Goal: Find specific page/section: Find specific page/section

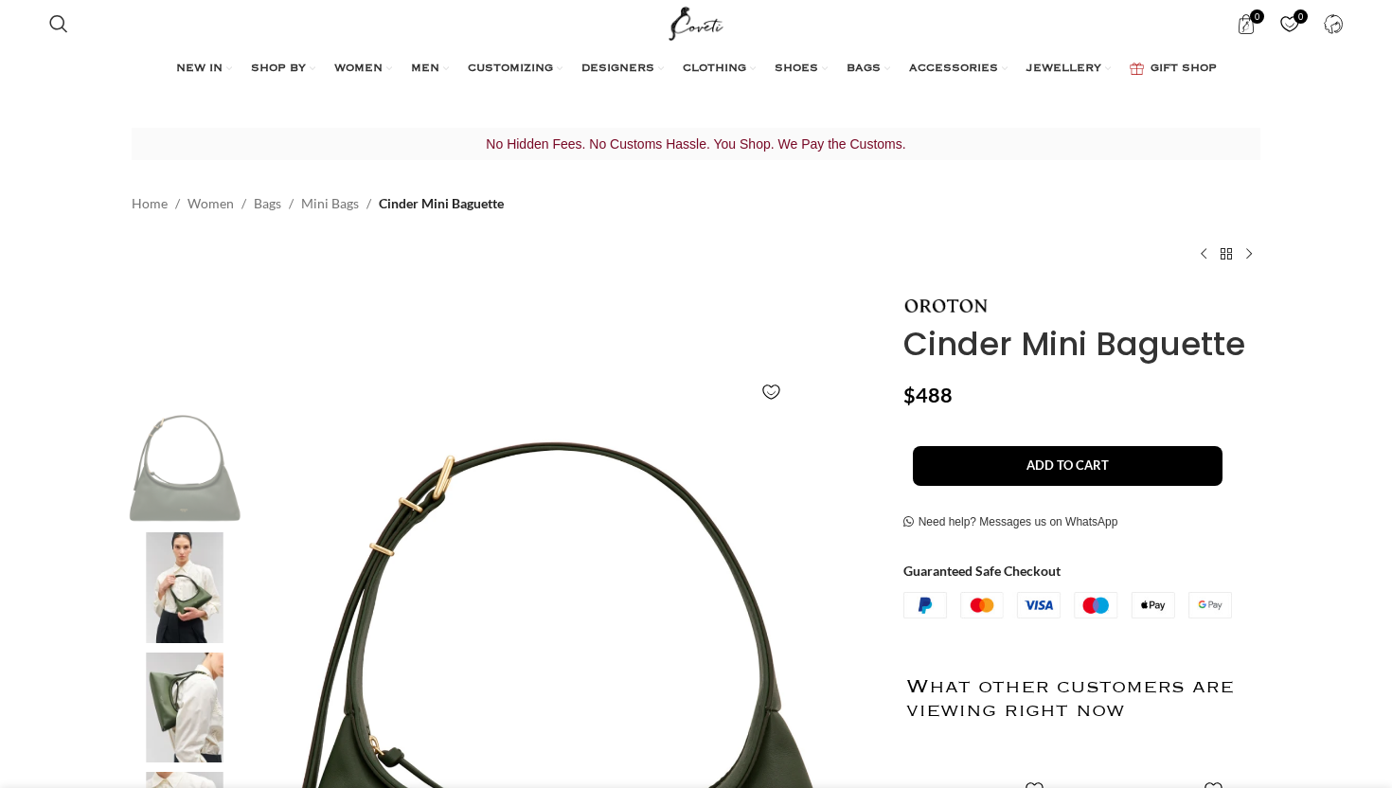
click at [442, 198] on span "Cinder Mini Baguette" at bounding box center [441, 203] width 125 height 21
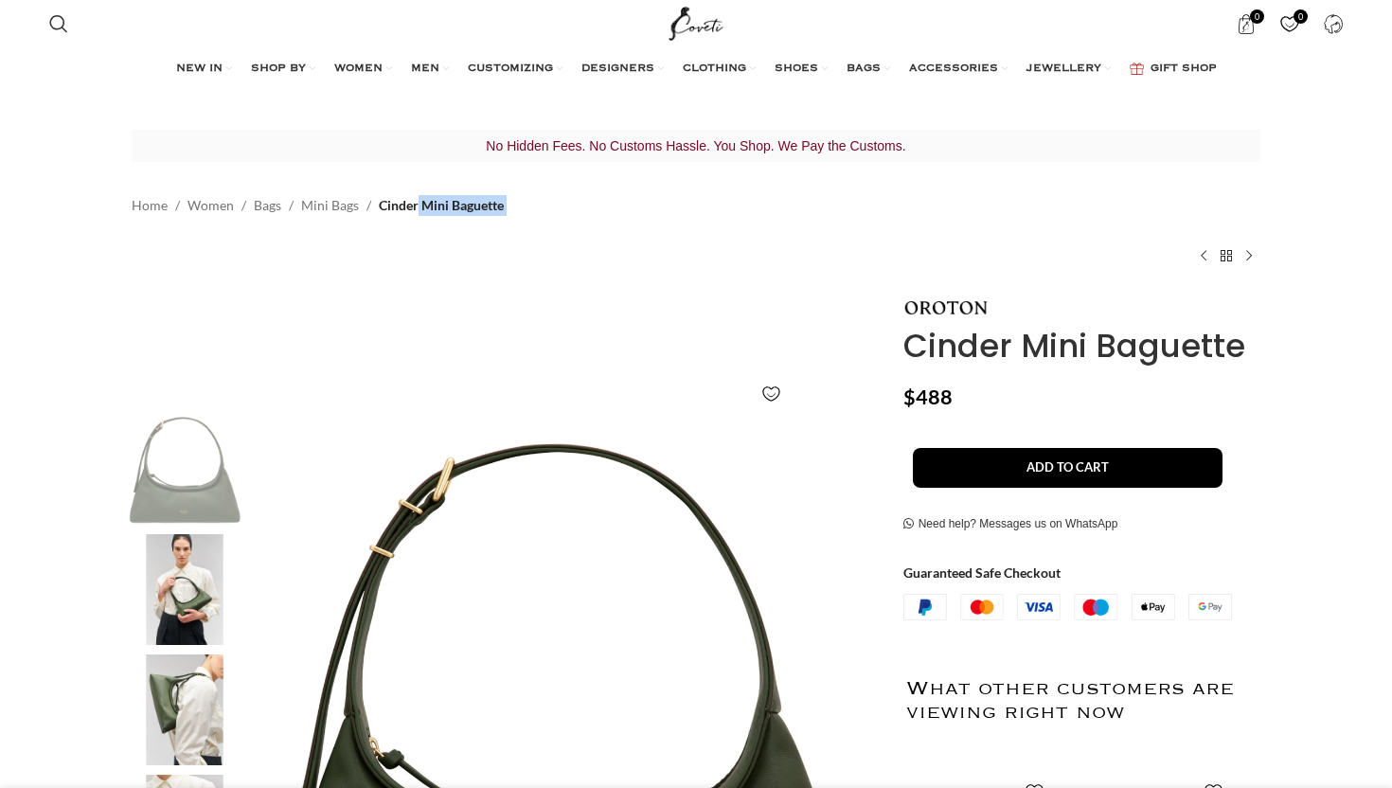
drag, startPoint x: 511, startPoint y: 198, endPoint x: 379, endPoint y: 197, distance: 132.6
click at [379, 197] on div "No Hidden Fees. No Customs Hassle. You Shop. We Pay the Customs. Home Women Bag…" at bounding box center [696, 213] width 1129 height 167
copy nav "Cinder Mini Baguette"
click at [27, 14] on div "Search Search 0 items $ 0 0 Wishlist Login / Register Menu Search Wishlist 0 it…" at bounding box center [696, 23] width 1392 height 47
click at [55, 25] on span "Search" at bounding box center [58, 23] width 19 height 19
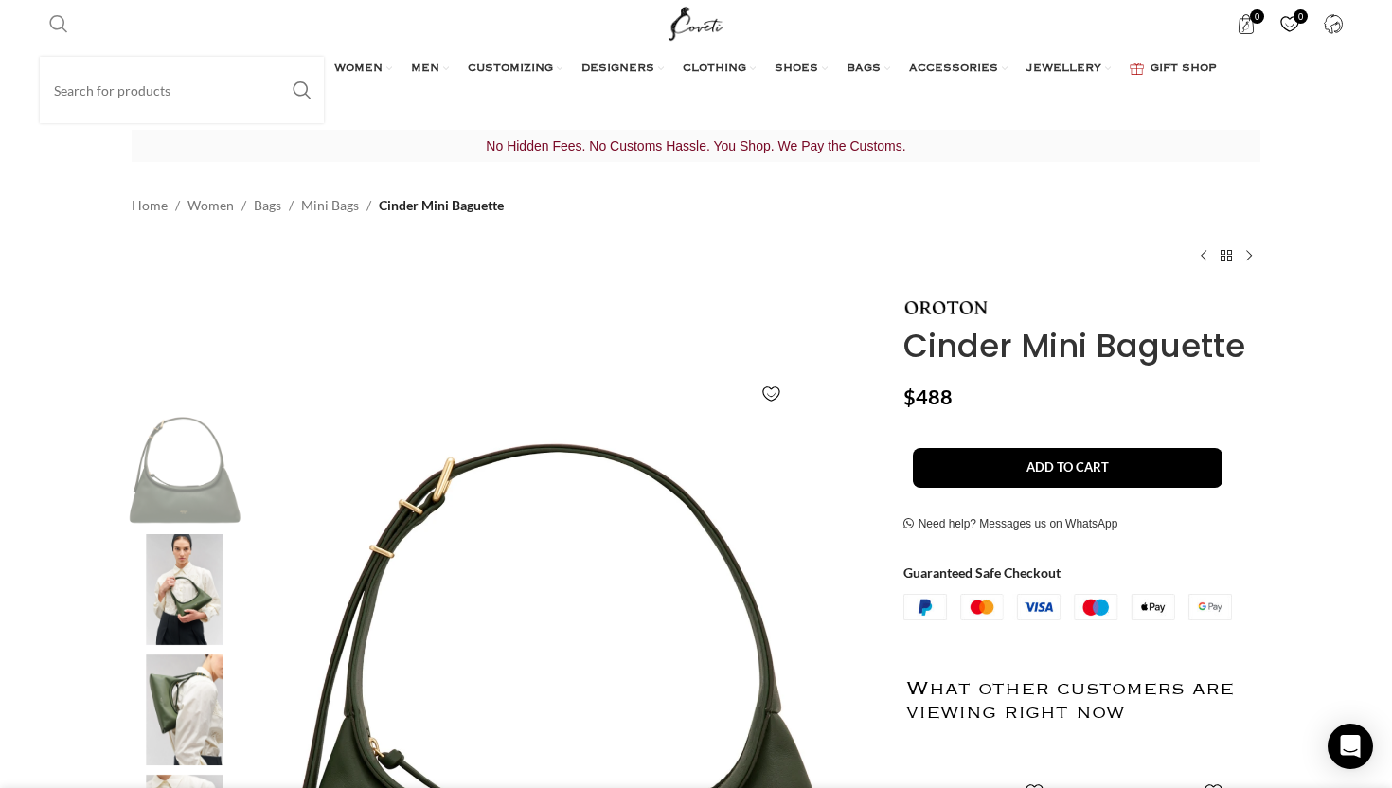
scroll to position [0, 199]
click at [146, 101] on input "Search" at bounding box center [182, 90] width 284 height 66
paste input "Cinder Mini Baguette"
type input "Cinder Mini Baguette"
click at [280, 57] on button "Search" at bounding box center [302, 90] width 44 height 66
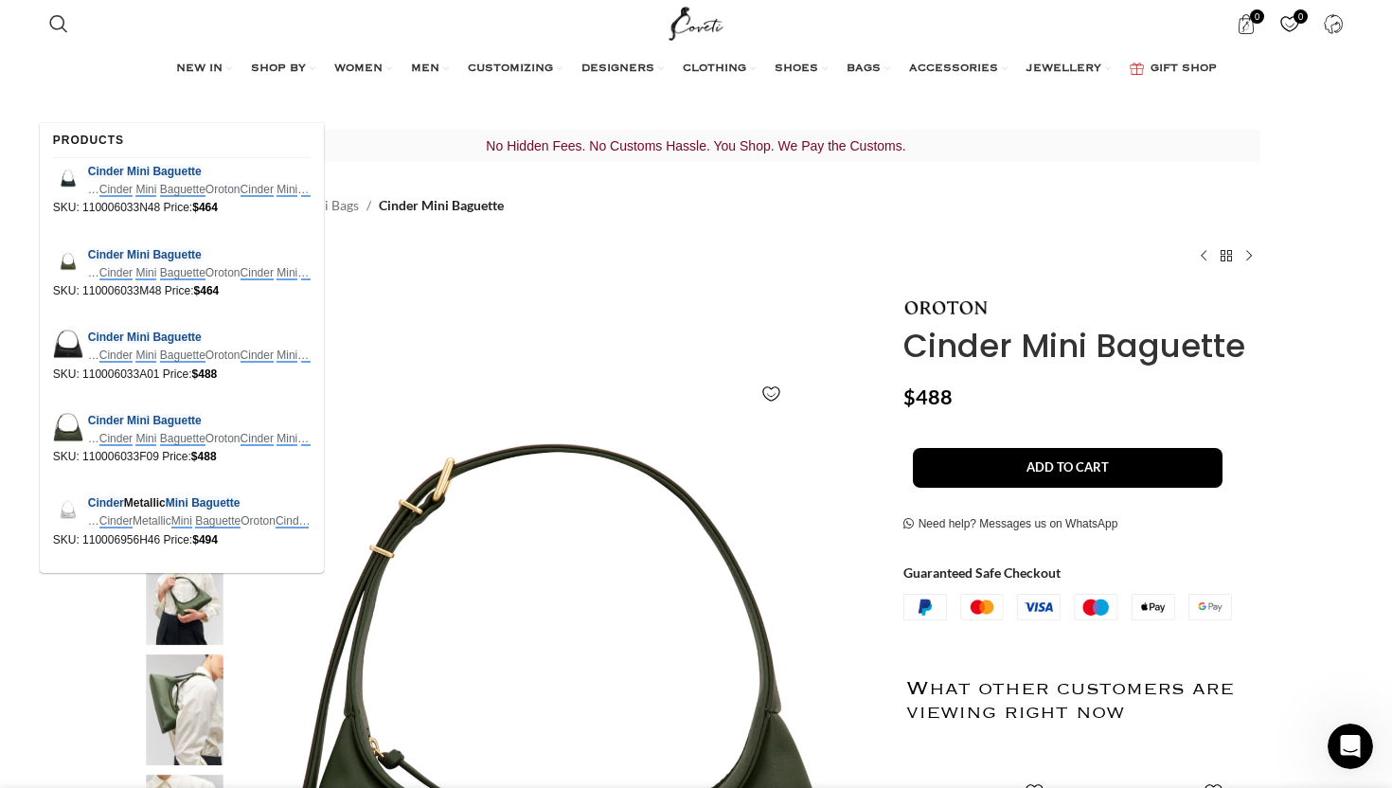
scroll to position [0, 399]
click at [280, 71] on button "Search" at bounding box center [302, 104] width 44 height 66
click at [120, 163] on span "Cinder Mini Baguette" at bounding box center [199, 172] width 223 height 18
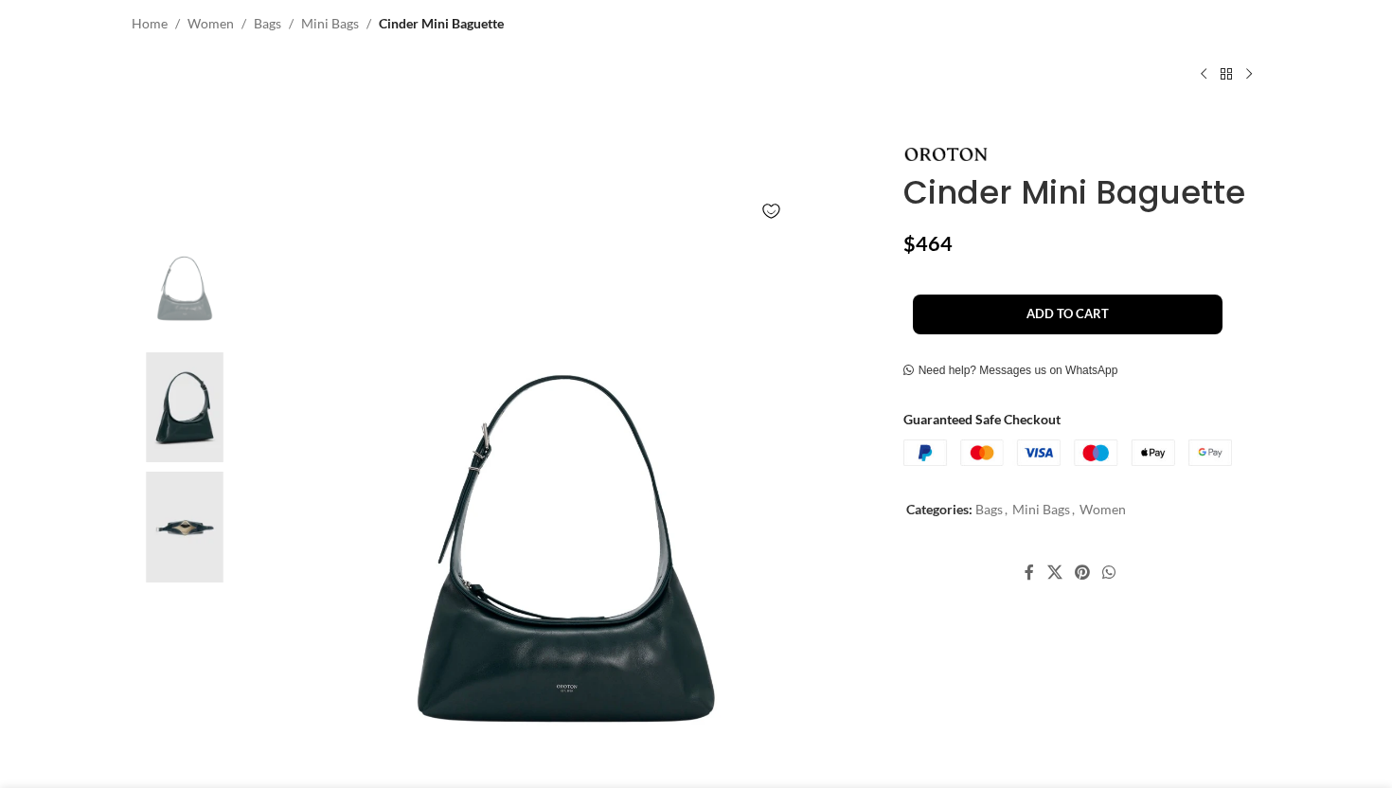
scroll to position [197, 0]
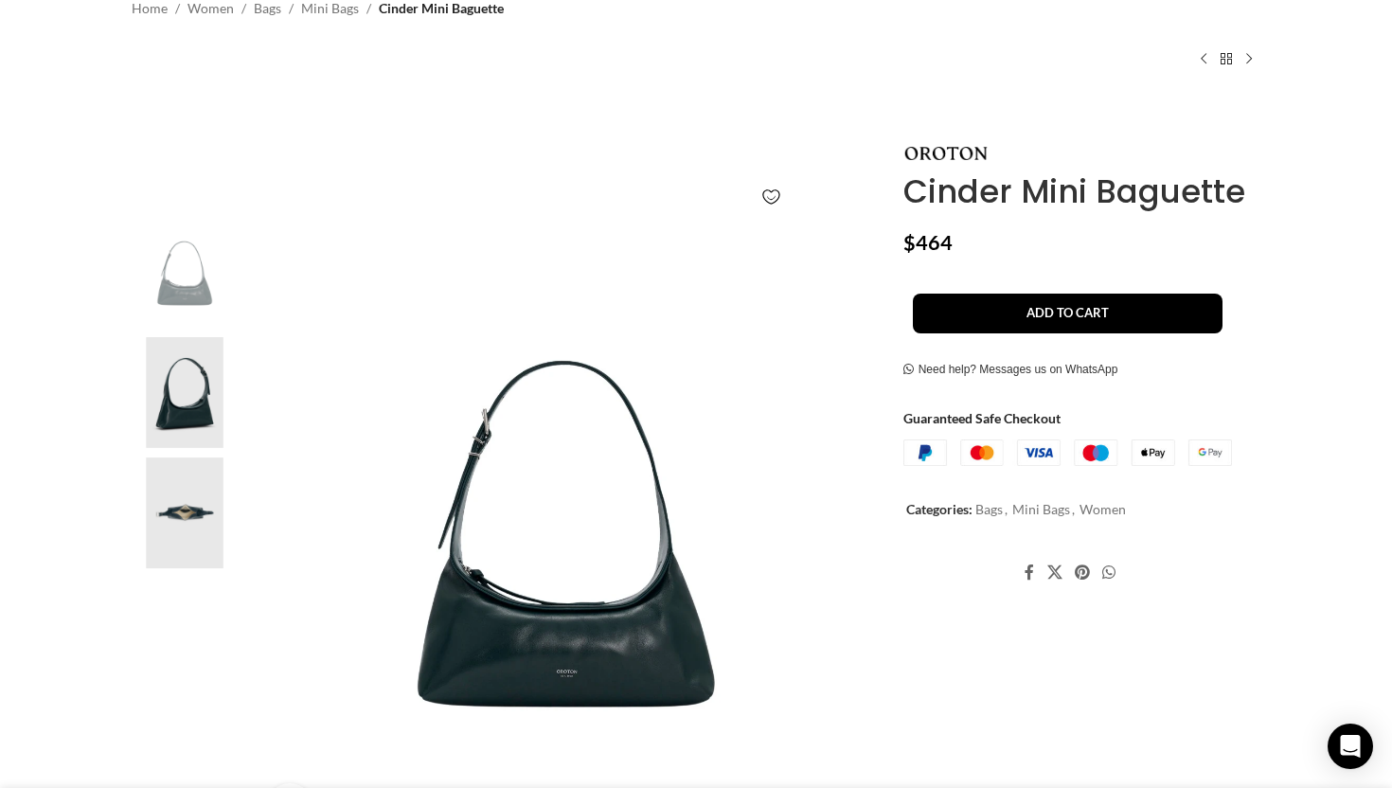
click at [186, 282] on img "1 / 3" at bounding box center [185, 273] width 116 height 111
click at [205, 386] on img "2 / 3" at bounding box center [185, 392] width 116 height 111
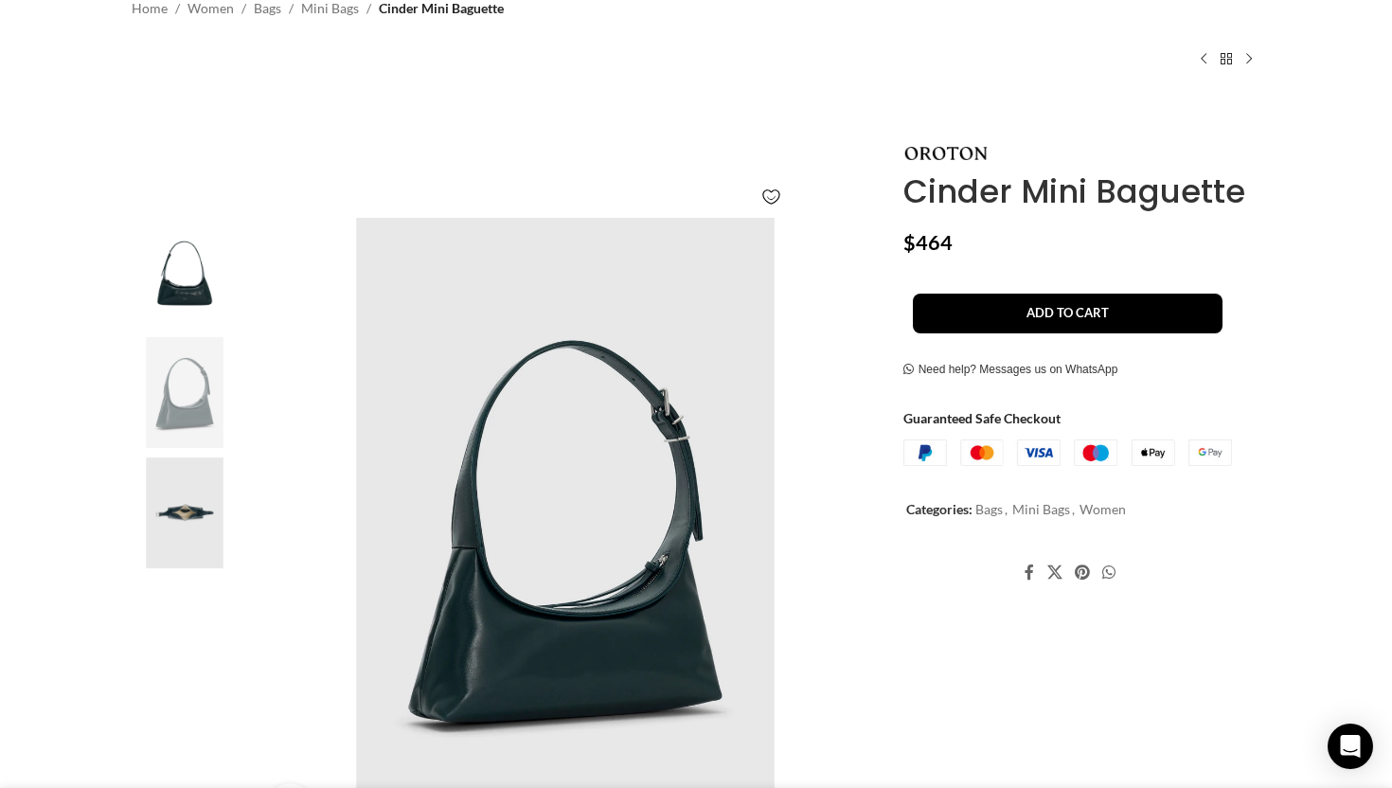
click at [185, 550] on img "3 / 3" at bounding box center [185, 512] width 116 height 111
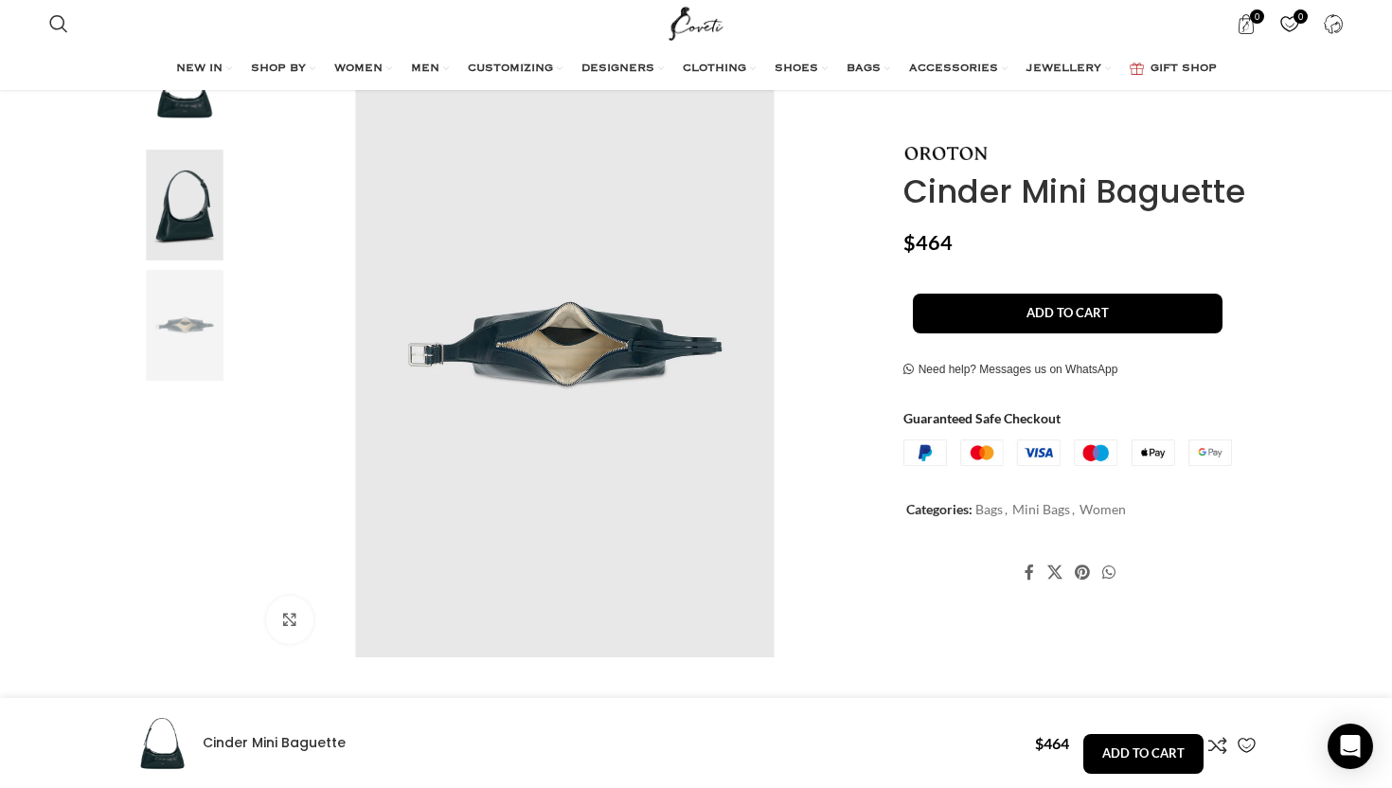
scroll to position [0, 0]
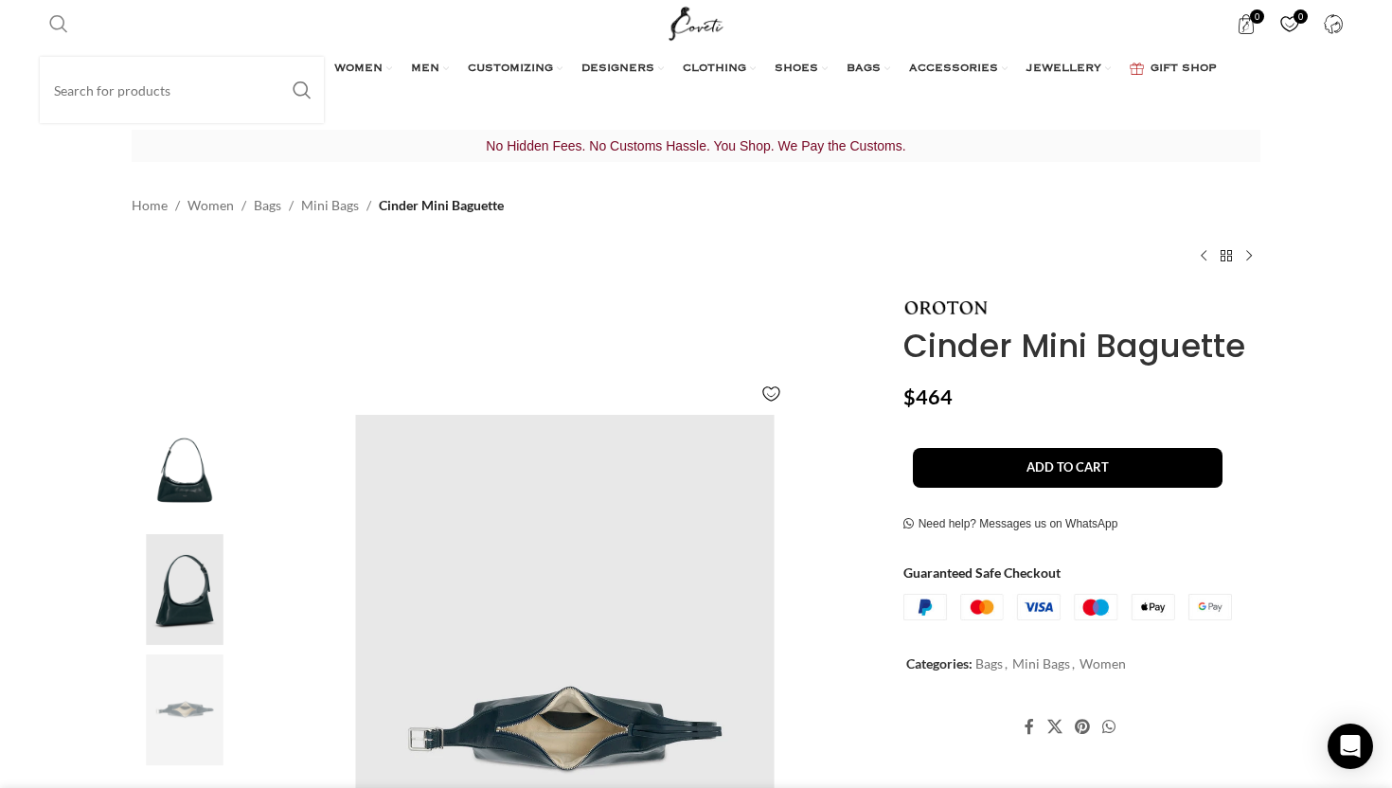
click at [62, 19] on span "Search" at bounding box center [58, 23] width 19 height 19
click at [106, 68] on input "Search" at bounding box center [182, 90] width 284 height 66
paste input "Cinder Mini Baguette"
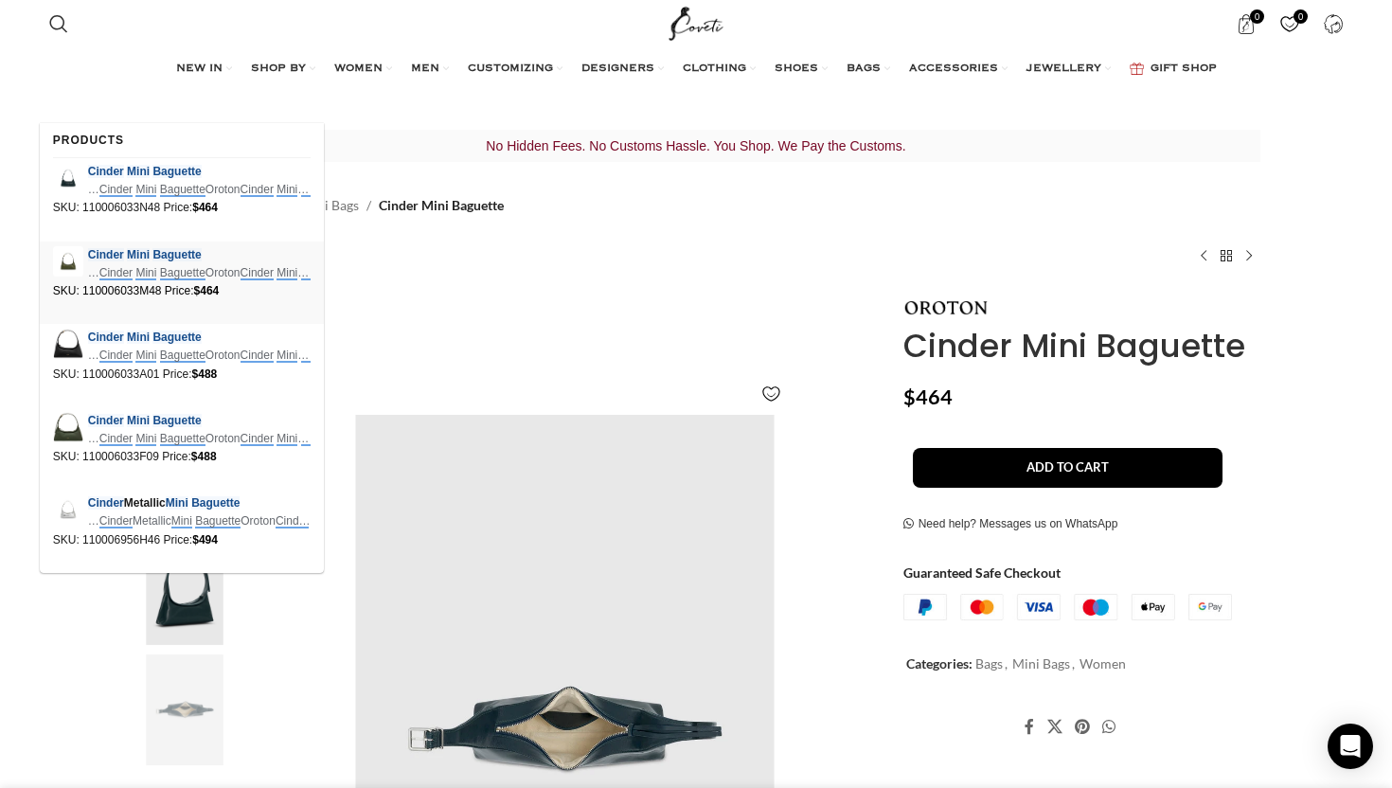
click at [94, 258] on em "Cinder" at bounding box center [106, 254] width 36 height 13
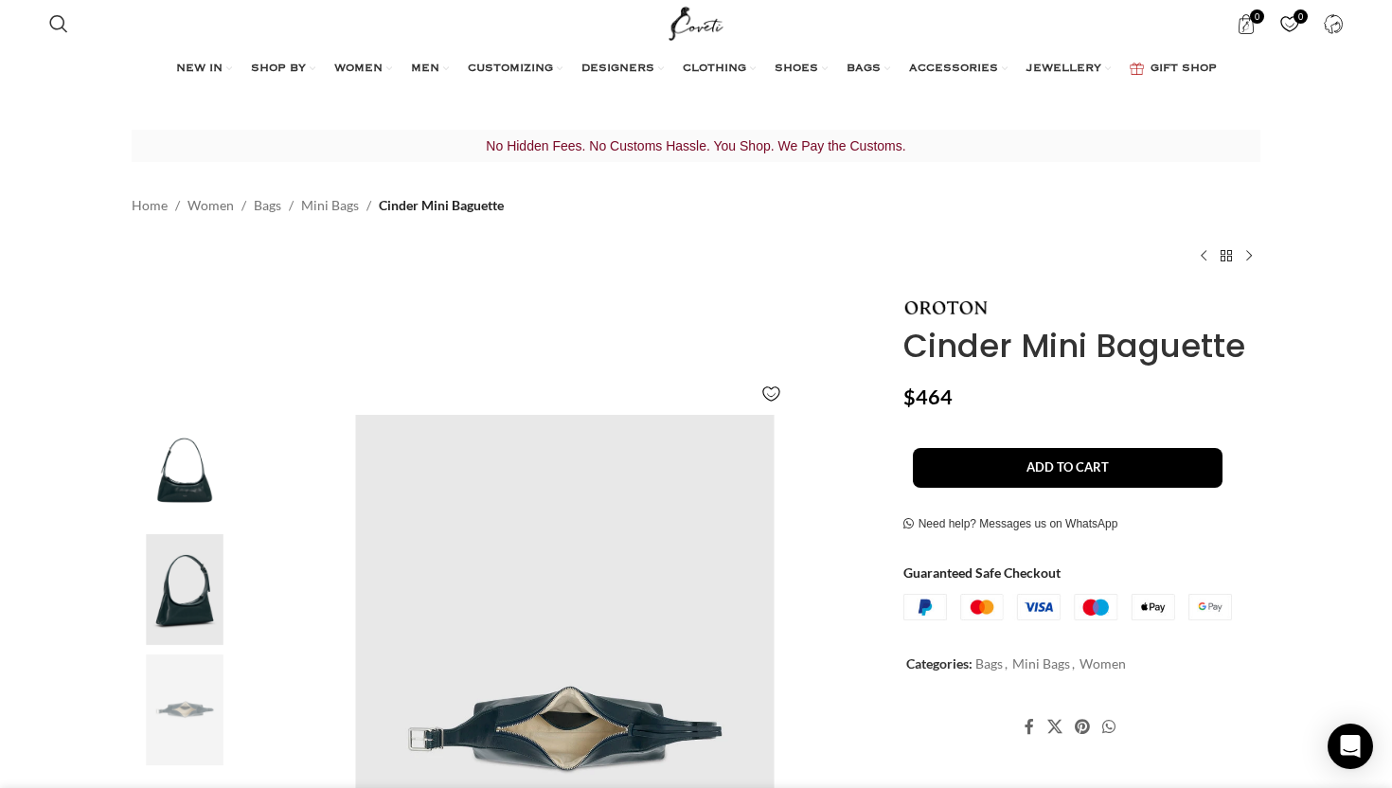
type input "Cinder Mini Baguette"
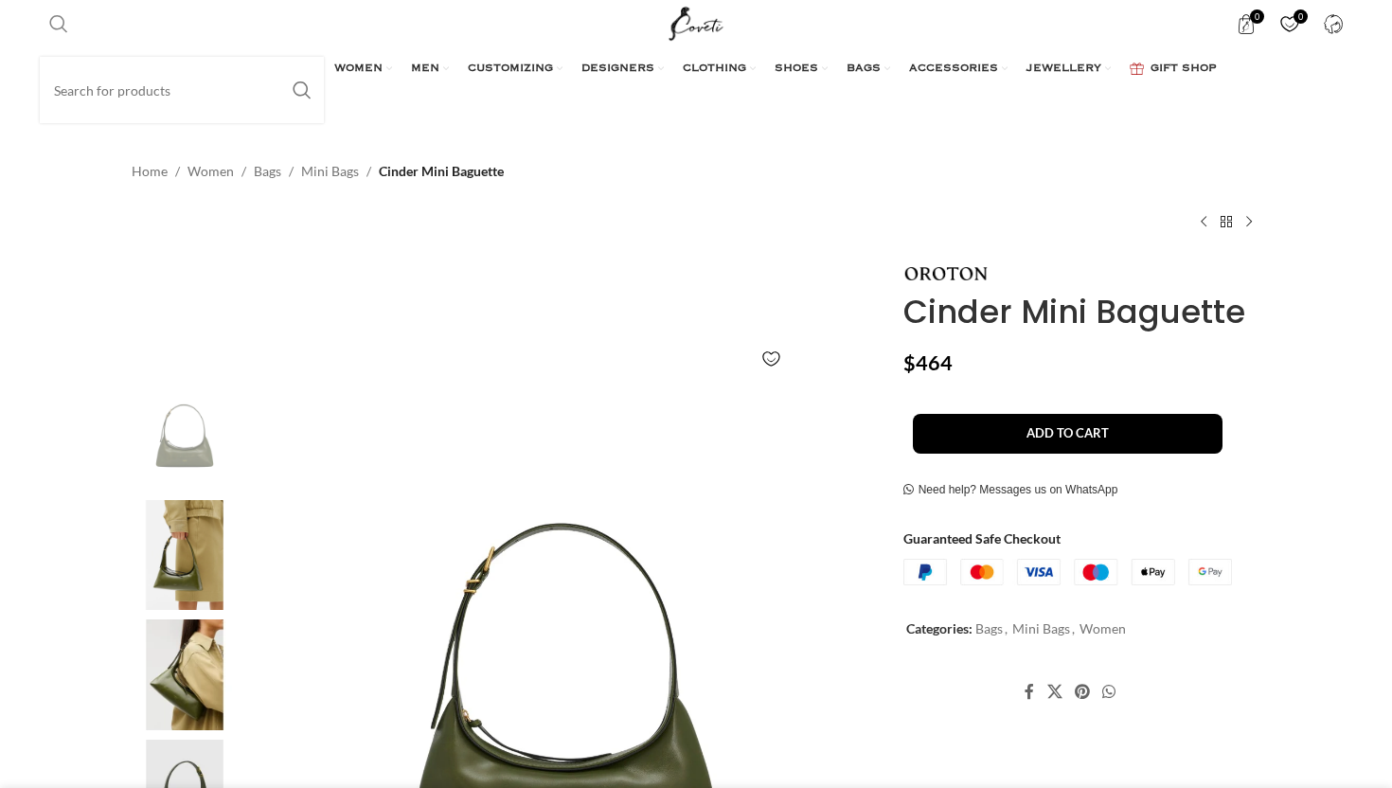
click at [51, 22] on span "Search" at bounding box center [58, 23] width 19 height 19
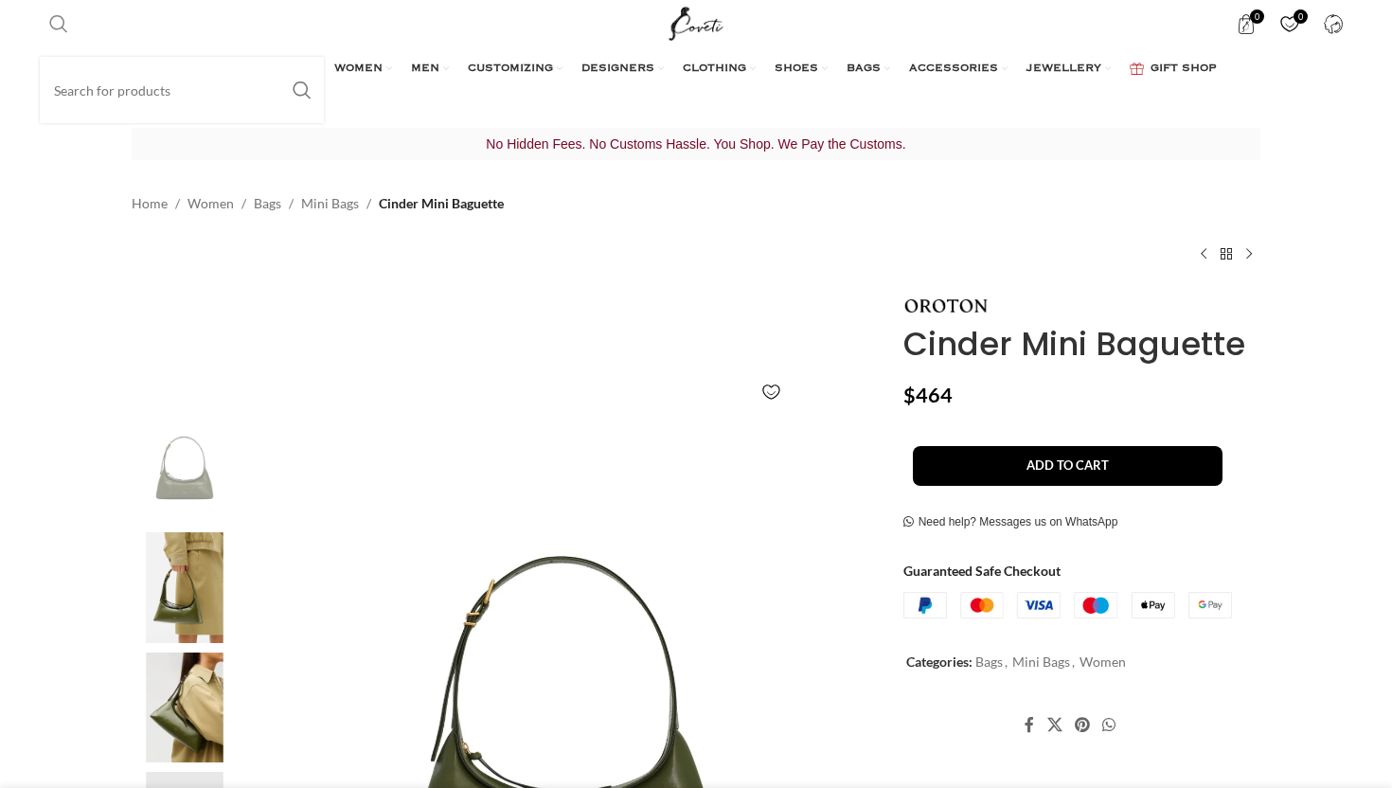
click at [87, 110] on input "Search" at bounding box center [182, 90] width 284 height 66
paste input "Cinder Mini Baguette"
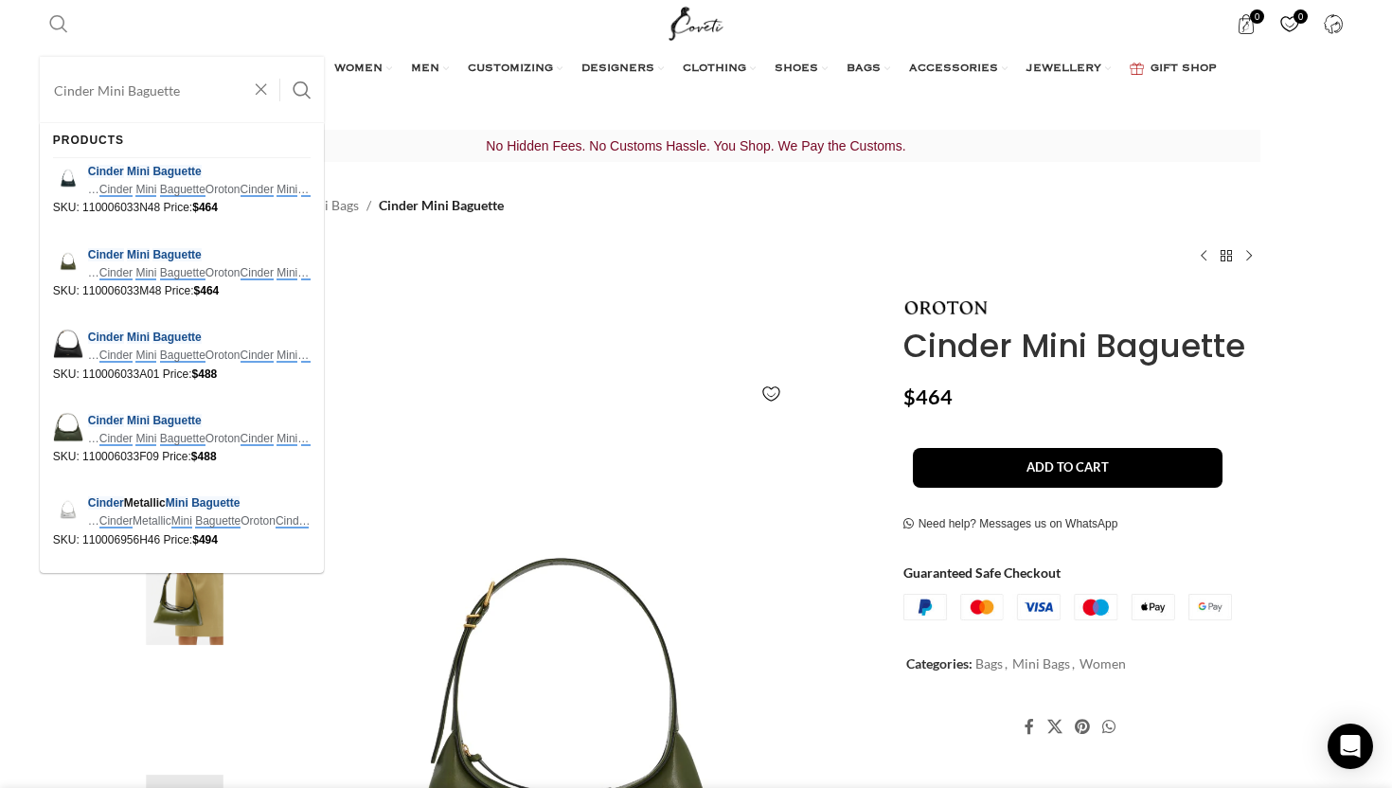
type input "Cinder Mini Baguette"
click at [280, 57] on button "Search" at bounding box center [302, 90] width 44 height 66
click at [135, 335] on em "Mini" at bounding box center [138, 337] width 23 height 13
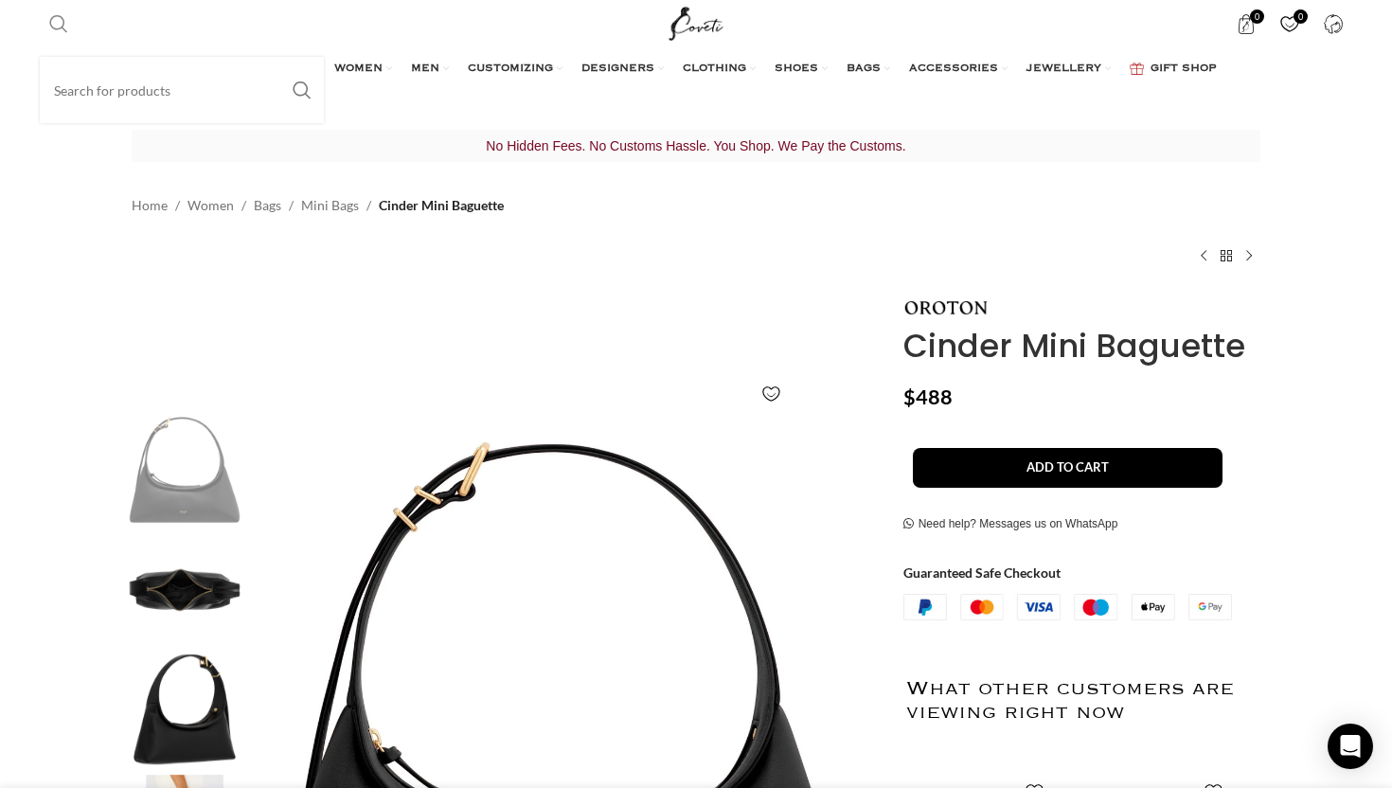
click at [61, 27] on span "Search" at bounding box center [58, 23] width 19 height 19
click at [113, 116] on input "Search" at bounding box center [182, 90] width 284 height 66
